Goal: Navigation & Orientation: Find specific page/section

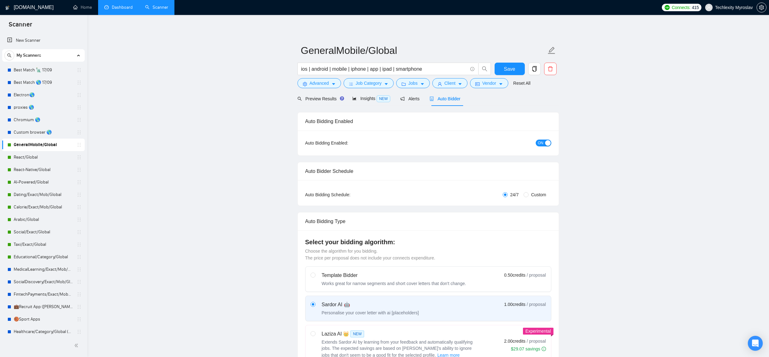
click at [114, 7] on link "Dashboard" at bounding box center [118, 7] width 28 height 5
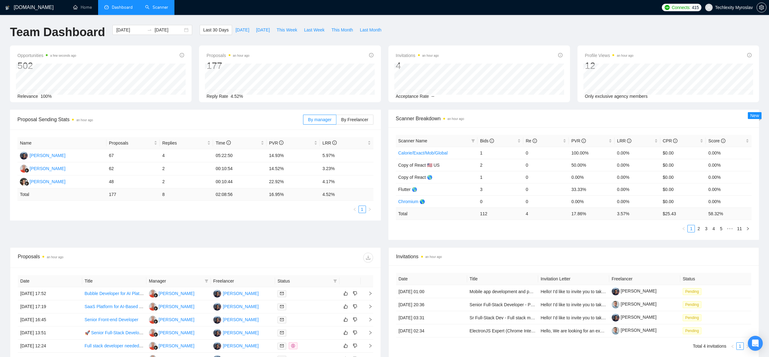
click at [165, 8] on link "Scanner" at bounding box center [156, 7] width 23 height 5
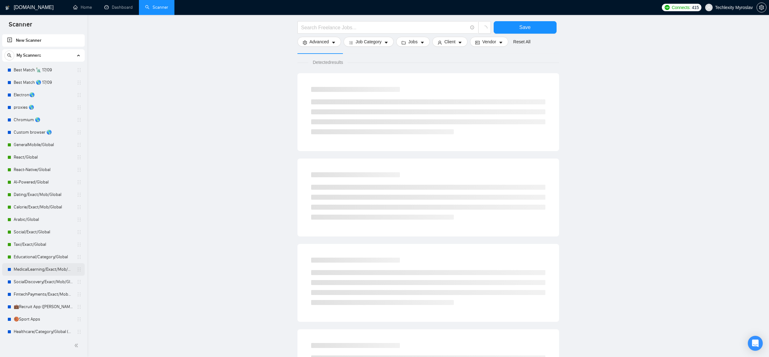
scroll to position [4, 0]
click at [59, 315] on link "🏀Sport Apps" at bounding box center [43, 315] width 59 height 12
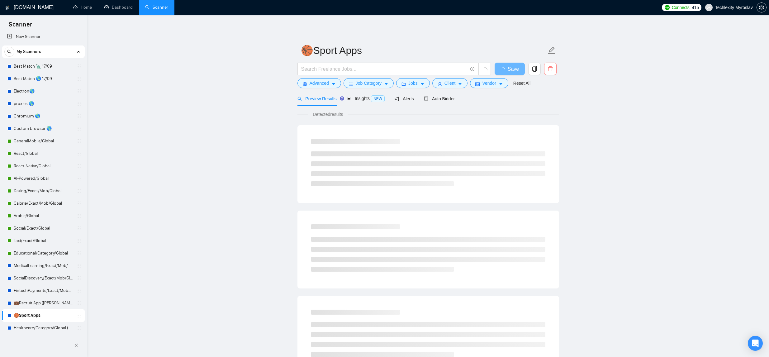
click at [550, 69] on icon "delete" at bounding box center [550, 69] width 6 height 6
click at [543, 99] on span "Yes" at bounding box center [541, 100] width 7 height 7
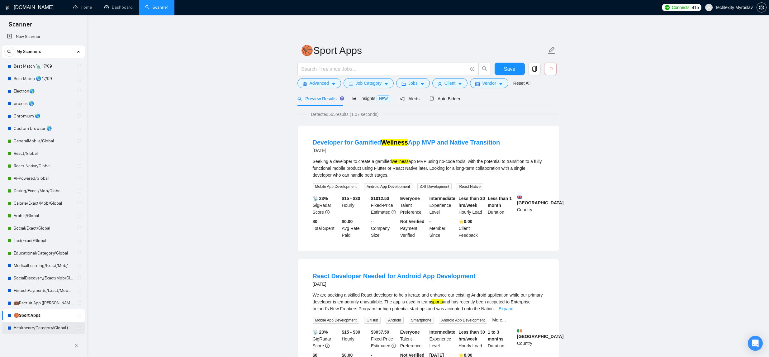
click at [24, 326] on link "Healthcare/Category/Global (Andrii)" at bounding box center [43, 328] width 59 height 12
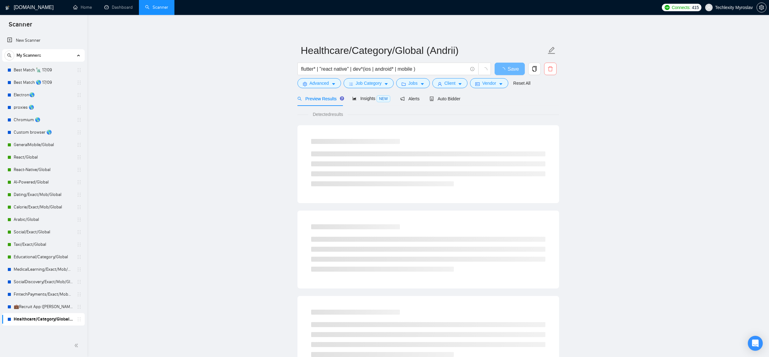
click at [552, 69] on icon "delete" at bounding box center [550, 68] width 5 height 5
click at [546, 100] on span "Yes" at bounding box center [541, 100] width 7 height 7
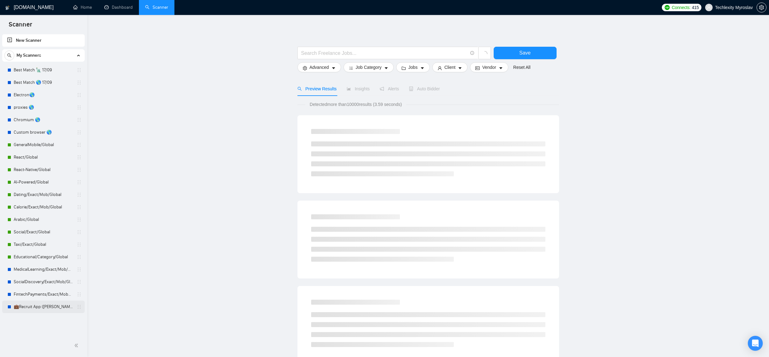
click at [51, 304] on link "💼Recruit App ([PERSON_NAME])" at bounding box center [43, 306] width 59 height 12
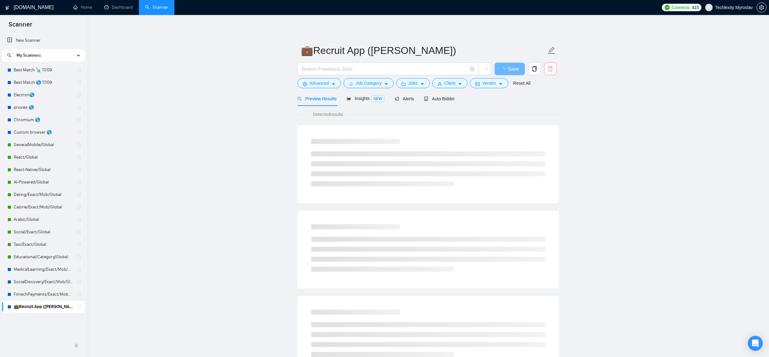
click at [548, 70] on icon "delete" at bounding box center [550, 69] width 6 height 6
click at [544, 100] on span "Yes" at bounding box center [541, 100] width 7 height 7
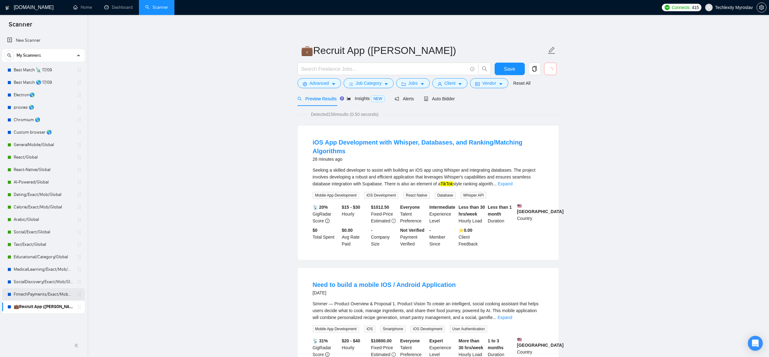
click at [19, 296] on link "FintechPayments/Exact/Mob+Web/Global (Andrii)" at bounding box center [43, 294] width 59 height 12
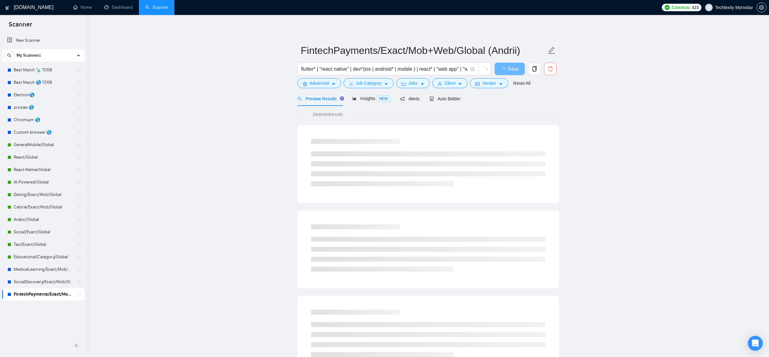
click at [549, 69] on icon "delete" at bounding box center [550, 69] width 6 height 6
drag, startPoint x: 544, startPoint y: 101, endPoint x: 541, endPoint y: 102, distance: 3.5
click at [544, 101] on span "Yes" at bounding box center [541, 100] width 7 height 7
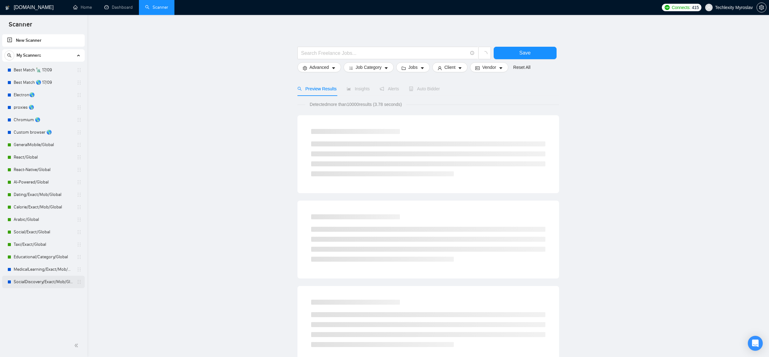
click at [35, 282] on link "SocialDiscovery/Exact/Mob/Global (Andrii)" at bounding box center [43, 281] width 59 height 12
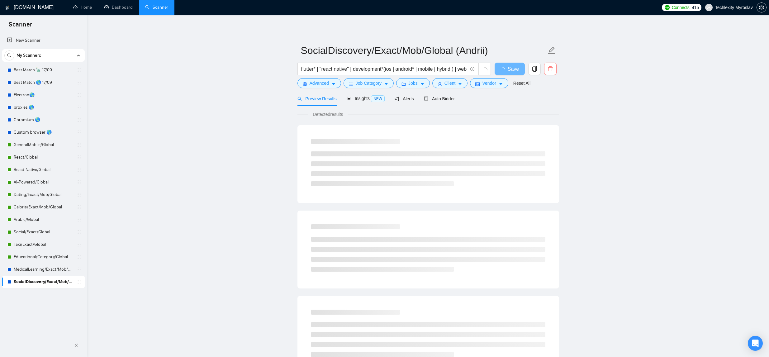
click at [552, 71] on icon "delete" at bounding box center [550, 69] width 6 height 6
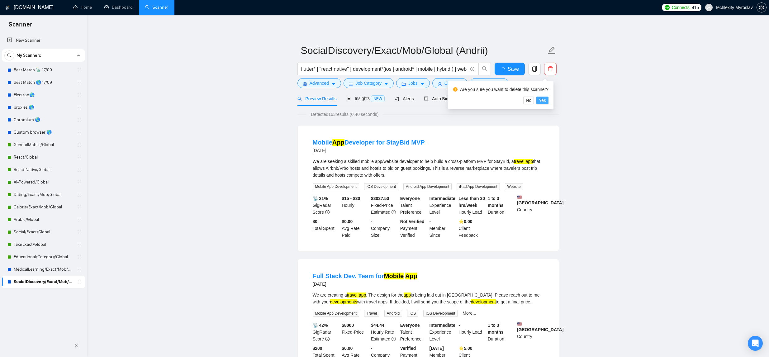
click at [545, 100] on span "Yes" at bounding box center [541, 100] width 7 height 7
click at [44, 271] on link "MedicalLearning/Exact/Mob/Global (Andrii)" at bounding box center [43, 269] width 59 height 12
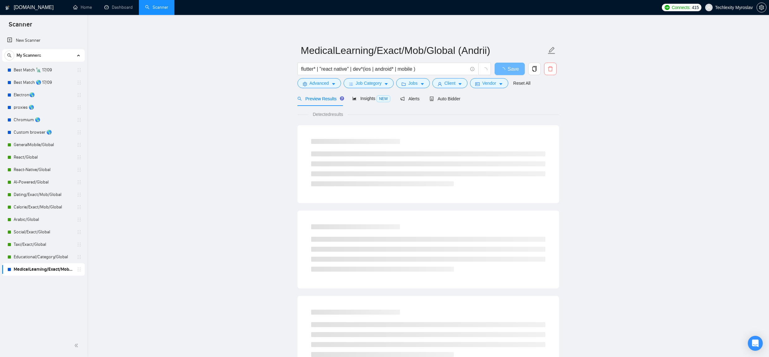
click at [550, 69] on icon "delete" at bounding box center [550, 69] width 6 height 6
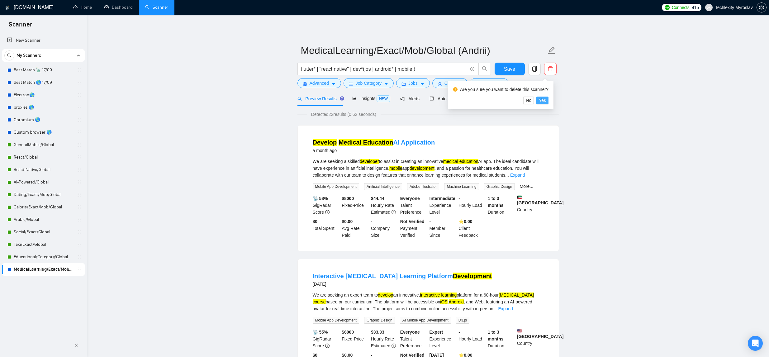
click at [548, 101] on button "Yes" at bounding box center [542, 99] width 12 height 7
click at [54, 133] on link "Custom browser 🌎" at bounding box center [43, 132] width 59 height 12
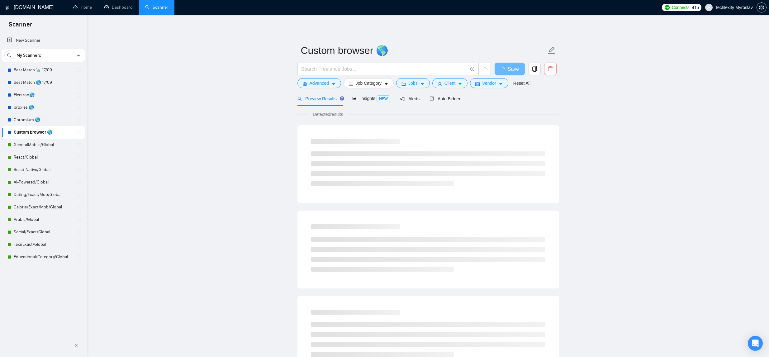
click at [550, 71] on icon "delete" at bounding box center [550, 69] width 6 height 6
click at [543, 99] on span "Yes" at bounding box center [541, 100] width 7 height 7
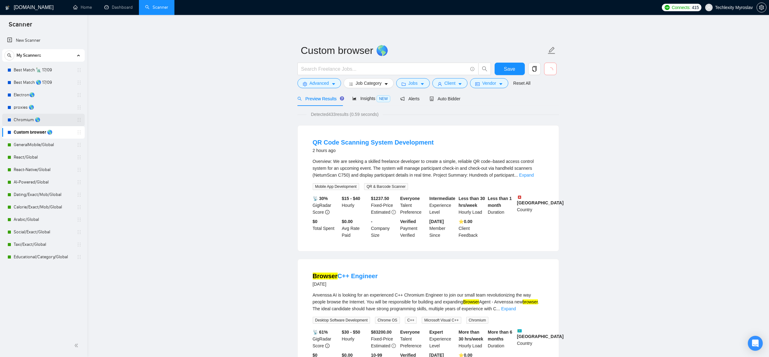
click at [29, 119] on link "Chromium 🌎" at bounding box center [43, 120] width 59 height 12
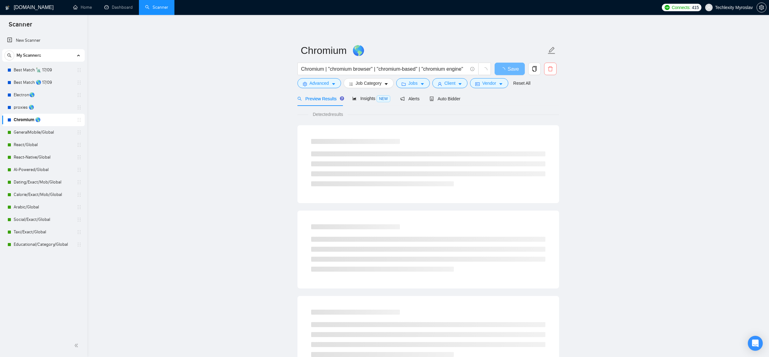
click at [550, 69] on icon "delete" at bounding box center [550, 69] width 6 height 6
click at [546, 100] on span "Yes" at bounding box center [541, 100] width 7 height 7
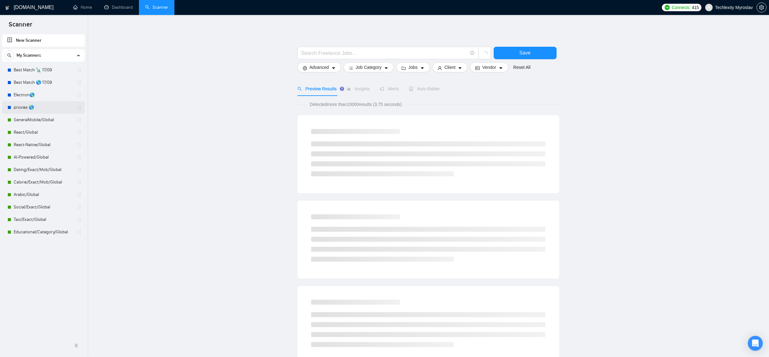
click at [40, 108] on link "proxies 🌎" at bounding box center [43, 107] width 59 height 12
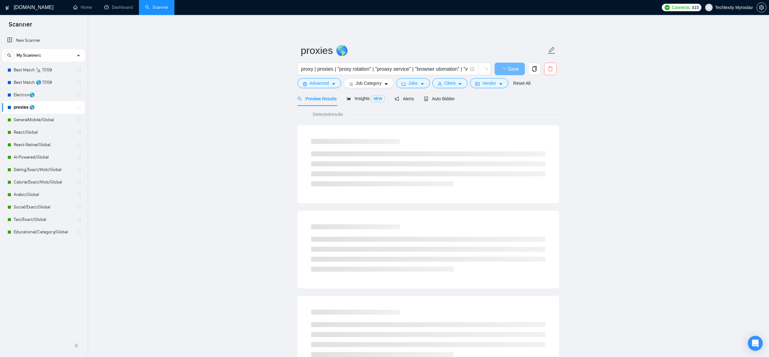
click at [548, 66] on icon "delete" at bounding box center [550, 69] width 6 height 6
click at [544, 97] on span "Yes" at bounding box center [541, 100] width 7 height 7
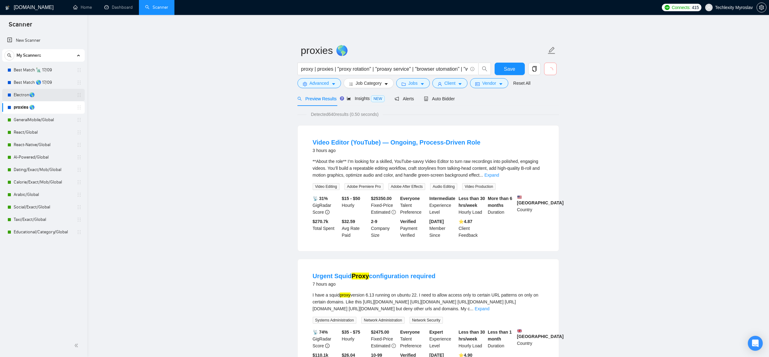
click at [40, 94] on link "Electron🌎" at bounding box center [43, 95] width 59 height 12
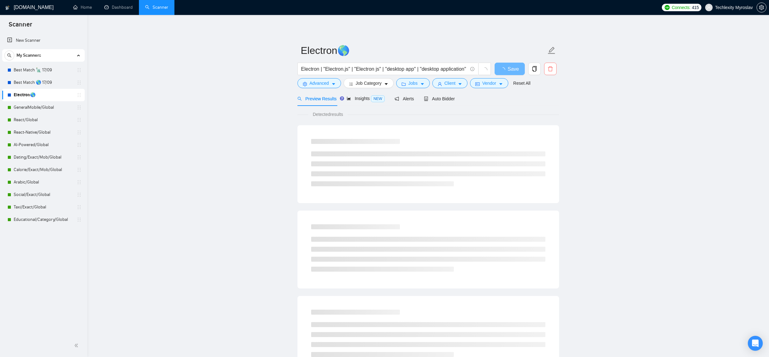
click at [547, 66] on icon "delete" at bounding box center [550, 69] width 6 height 6
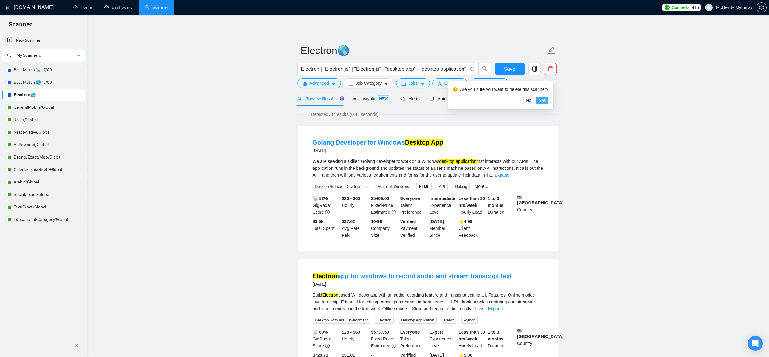
click at [544, 102] on span "Yes" at bounding box center [541, 100] width 7 height 7
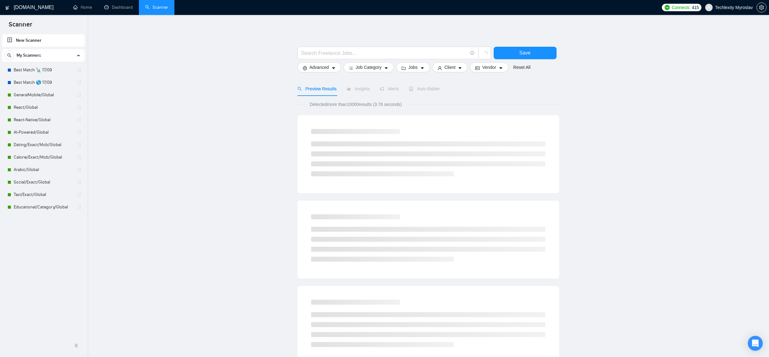
drag, startPoint x: 57, startPoint y: 80, endPoint x: 152, endPoint y: 80, distance: 94.9
click at [57, 80] on link "Best Match 🌎 17/09" at bounding box center [43, 82] width 59 height 12
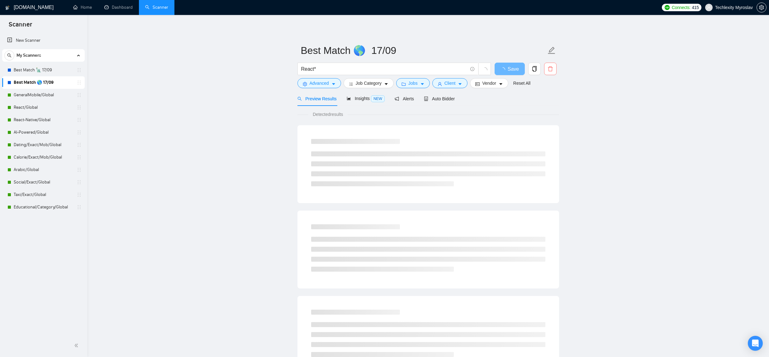
click at [545, 71] on span "delete" at bounding box center [550, 69] width 12 height 6
click at [542, 99] on span "Yes" at bounding box center [541, 100] width 7 height 7
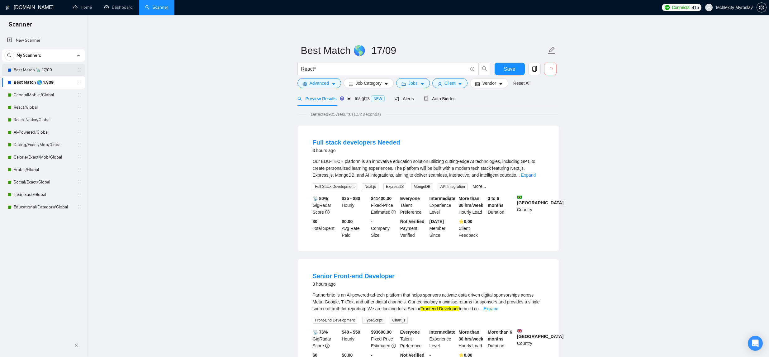
click at [44, 71] on link "Best Match 🗽 17/09" at bounding box center [43, 70] width 59 height 12
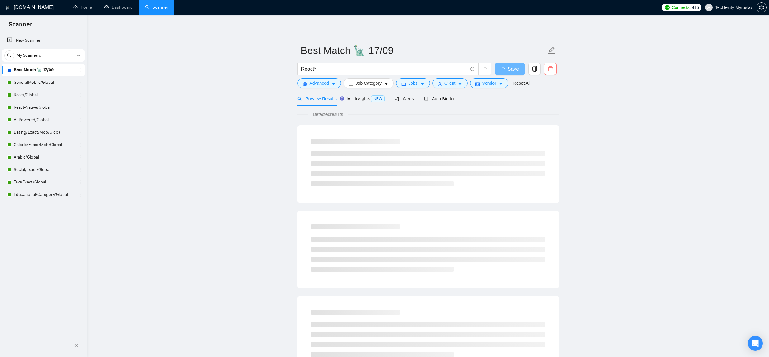
click at [549, 69] on icon "delete" at bounding box center [550, 69] width 6 height 6
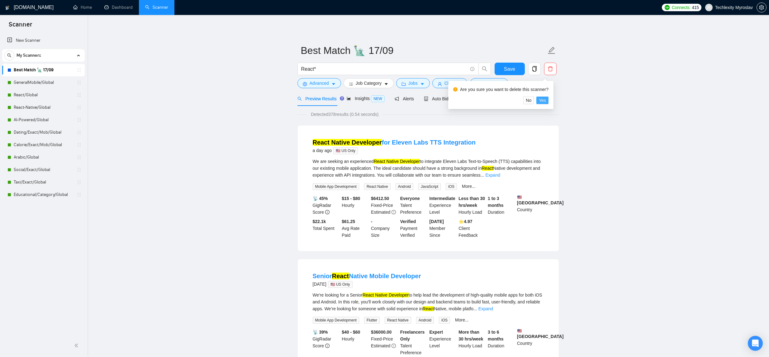
click at [544, 100] on span "Yes" at bounding box center [541, 100] width 7 height 7
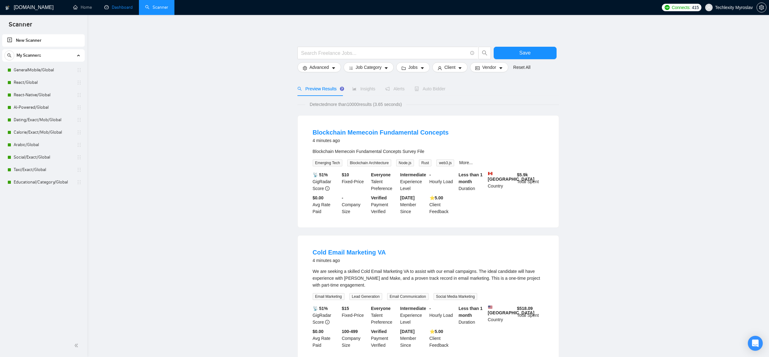
click at [110, 7] on link "Dashboard" at bounding box center [118, 7] width 28 height 5
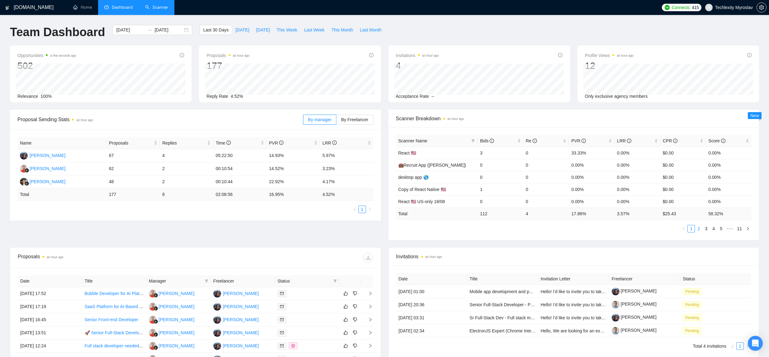
click at [695, 228] on link "2" at bounding box center [698, 228] width 7 height 7
click at [704, 228] on link "3" at bounding box center [705, 228] width 7 height 7
click at [712, 228] on link "4" at bounding box center [713, 228] width 7 height 7
click at [715, 228] on link "5" at bounding box center [713, 228] width 7 height 7
click at [675, 229] on link "1" at bounding box center [673, 228] width 7 height 7
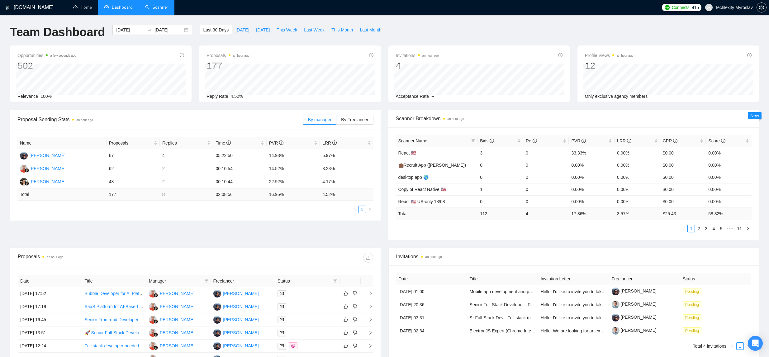
drag, startPoint x: 305, startPoint y: 220, endPoint x: 312, endPoint y: 204, distance: 17.8
click at [304, 220] on div "Proposal Sending Stats an hour ago By manager By Freelancer Name Proposals Repl…" at bounding box center [384, 179] width 756 height 138
click at [232, 232] on div "Proposal Sending Stats an hour ago By manager By Freelancer Name Proposals Repl…" at bounding box center [384, 179] width 756 height 138
click at [284, 26] on span "This Week" at bounding box center [286, 28] width 21 height 7
type input "[DATE]"
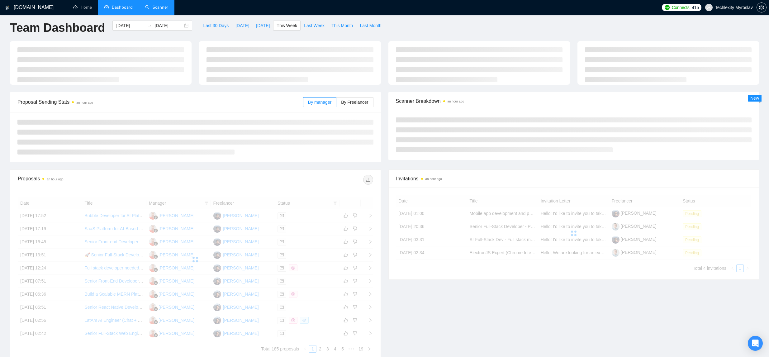
scroll to position [5, 0]
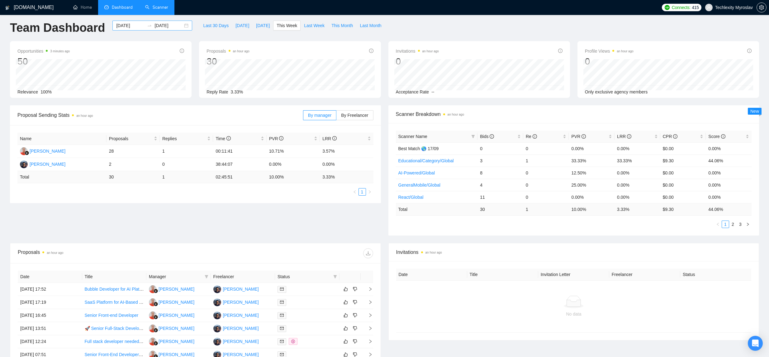
click at [165, 28] on input "[DATE]" at bounding box center [168, 25] width 28 height 7
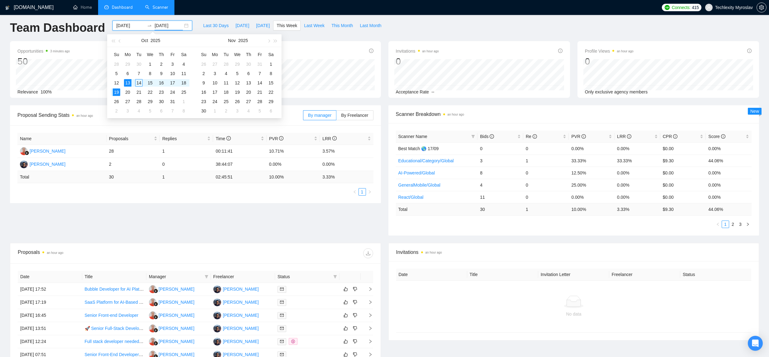
scroll to position [5, 0]
type input "[DATE]"
click at [123, 71] on td "6" at bounding box center [127, 72] width 11 height 9
click at [125, 82] on table "Su Mo Tu We Th Fr Sa 28 29 30 1 2 3 4 5 6 7 8 9 10 11 12 13 14 15 16 17 18 19 2…" at bounding box center [150, 82] width 78 height 66
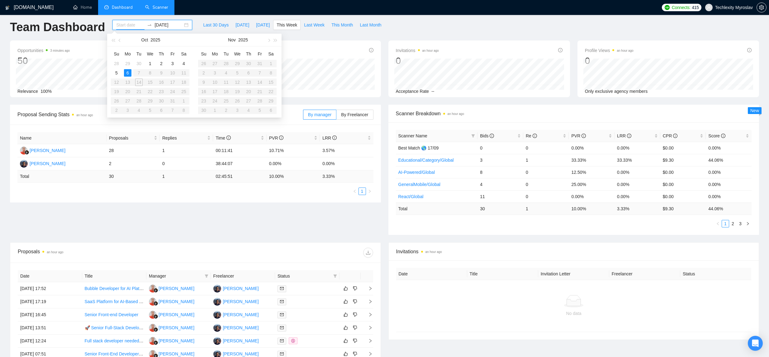
click at [136, 82] on table "Su Mo Tu We Th Fr Sa 28 29 30 1 2 3 4 5 6 7 8 9 10 11 12 13 14 15 16 17 18 19 2…" at bounding box center [150, 82] width 78 height 66
type input "[DATE]"
click at [161, 25] on input "[DATE]" at bounding box center [168, 24] width 28 height 7
type input "[DATE]"
click at [138, 81] on div "14" at bounding box center [138, 80] width 7 height 7
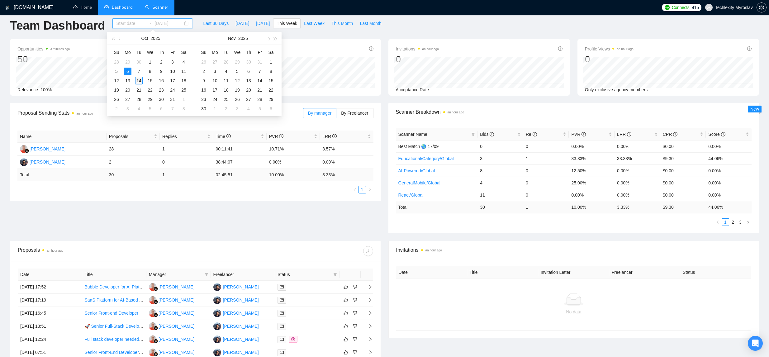
scroll to position [7, 0]
type input "[DATE]"
click at [125, 69] on div "6" at bounding box center [127, 70] width 7 height 7
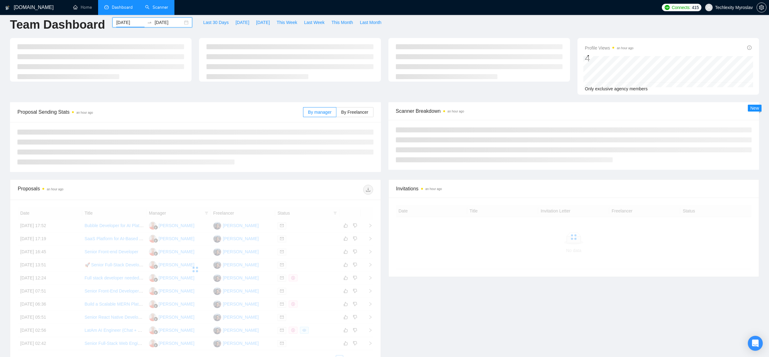
scroll to position [7, 0]
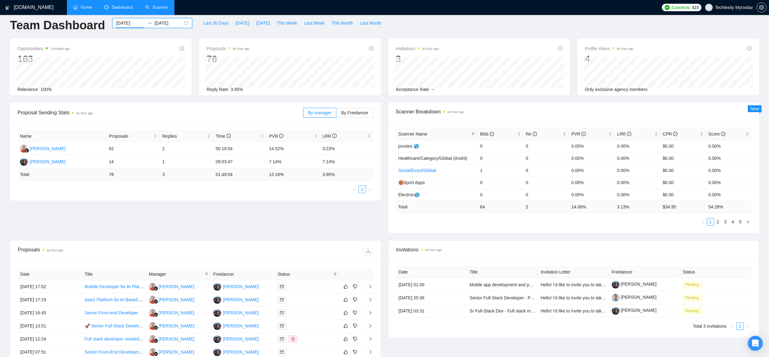
click at [79, 6] on link "Home" at bounding box center [82, 7] width 19 height 5
